Goal: Information Seeking & Learning: Learn about a topic

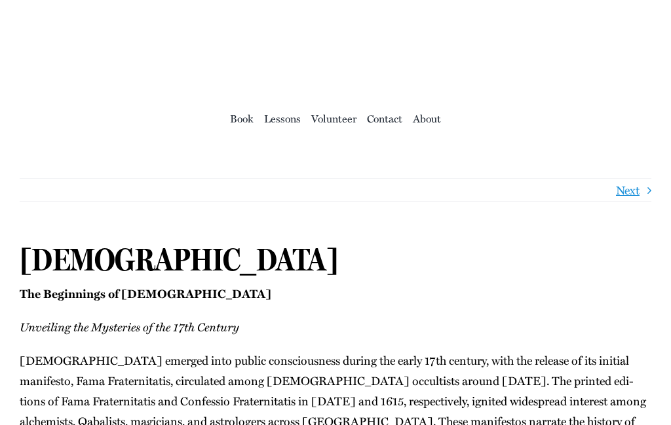
scroll to position [3, 0]
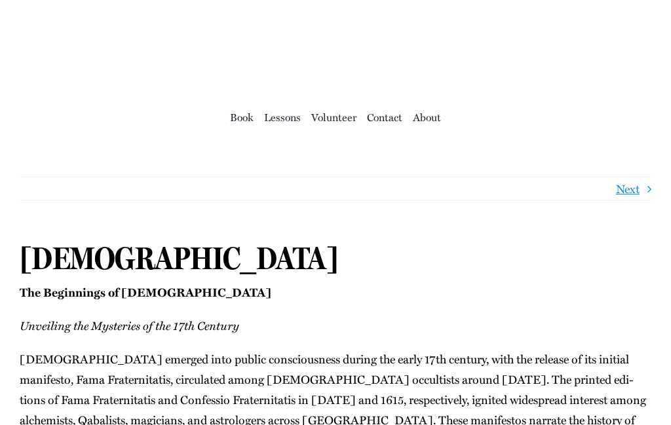
click at [288, 126] on span "Lessons" at bounding box center [282, 117] width 37 height 18
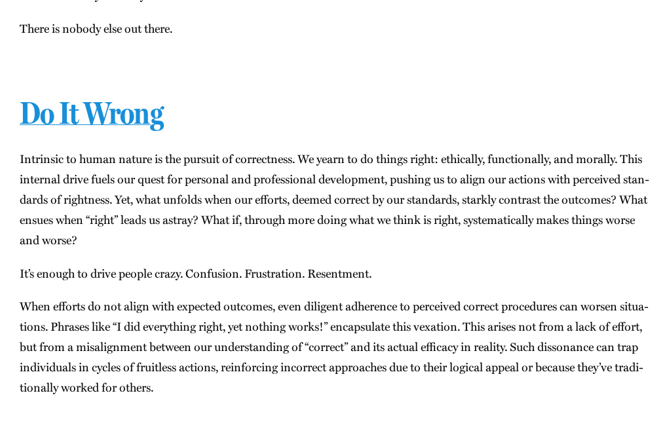
scroll to position [14757, 0]
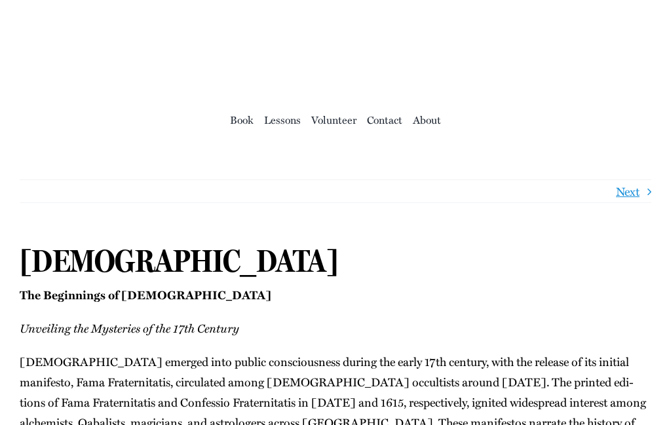
scroll to position [3, 0]
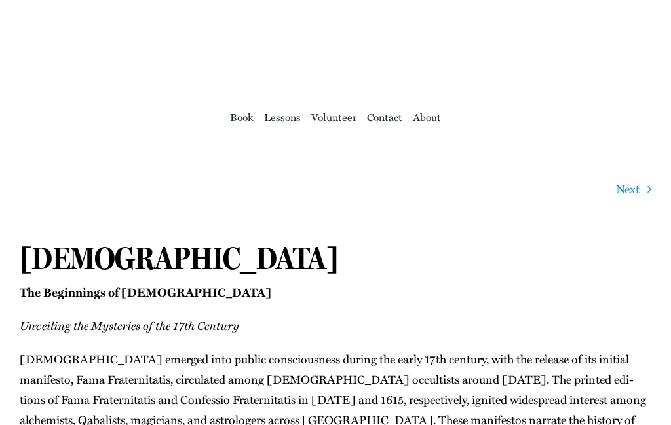
click at [288, 126] on span "Lessons" at bounding box center [282, 117] width 37 height 18
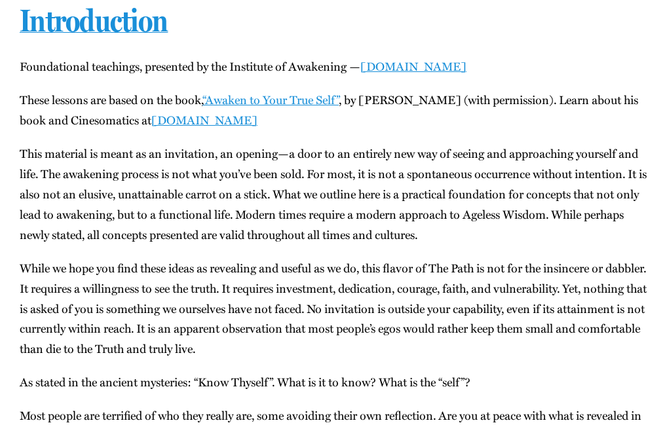
scroll to position [172, 0]
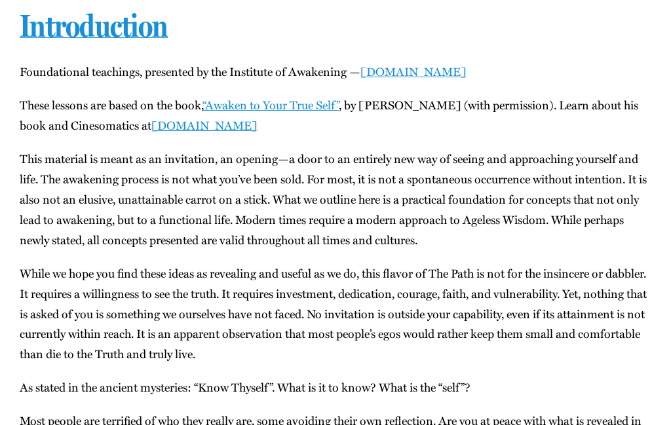
click at [461, 80] on link "instituteofawakening.org" at bounding box center [413, 71] width 106 height 17
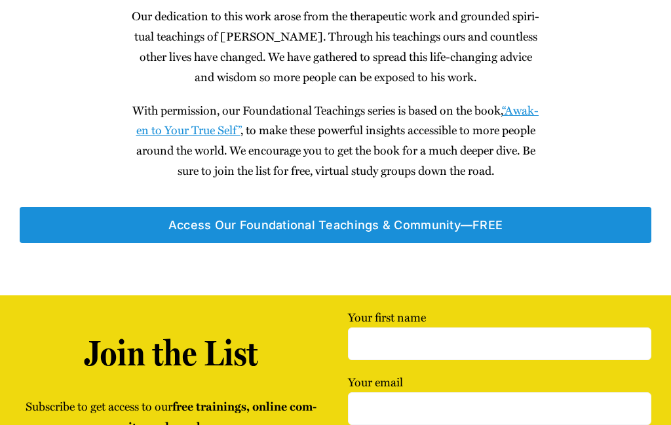
scroll to position [1399, 0]
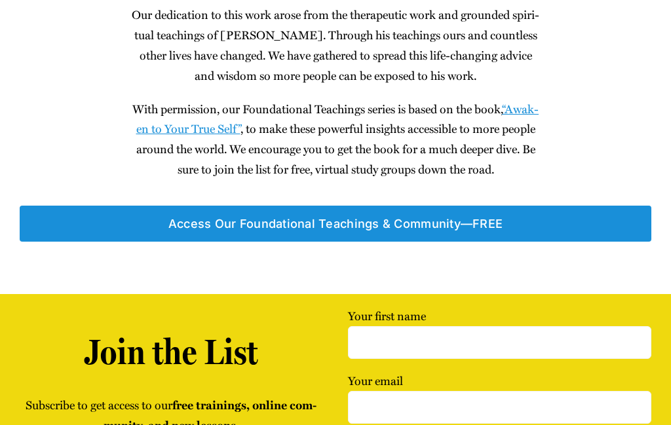
click at [442, 231] on span "Access Our Foun­da­tion­al Teach­ings & Community—FREE" at bounding box center [335, 224] width 335 height 14
